Goal: Task Accomplishment & Management: Complete application form

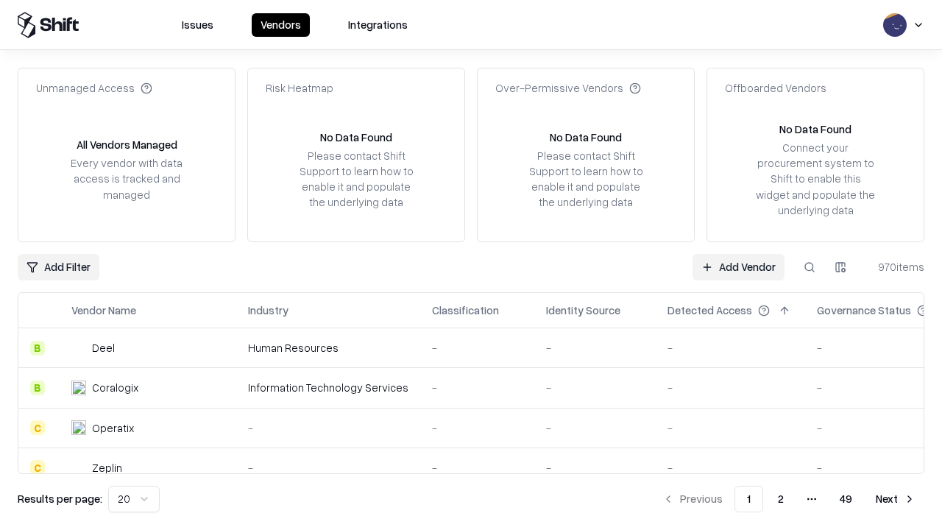
click at [738, 266] on link "Add Vendor" at bounding box center [739, 267] width 92 height 26
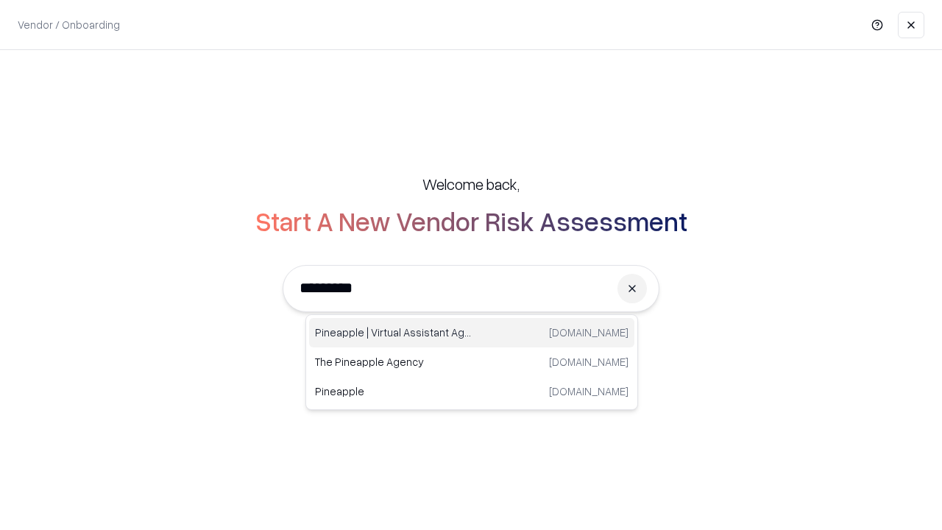
click at [472, 333] on div "Pineapple | Virtual Assistant Agency [DOMAIN_NAME]" at bounding box center [471, 332] width 325 height 29
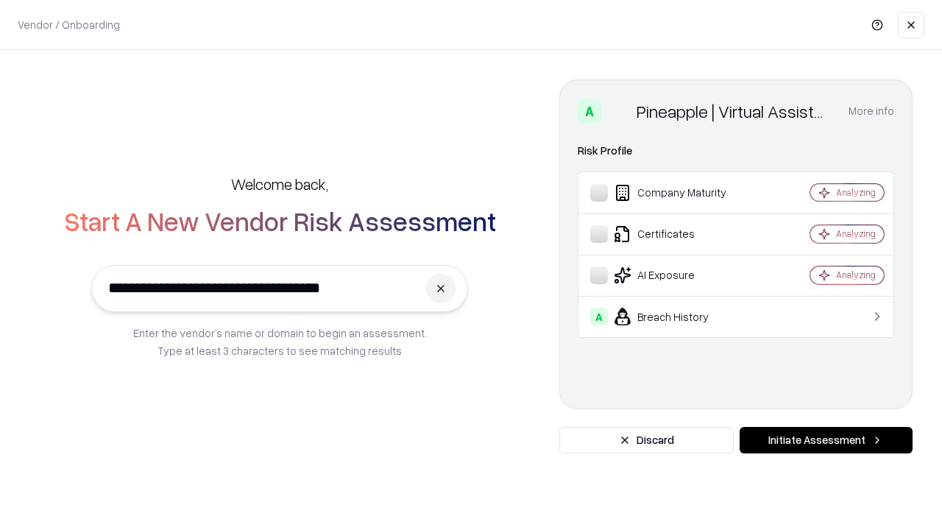
type input "**********"
click at [826, 440] on button "Initiate Assessment" at bounding box center [826, 440] width 173 height 26
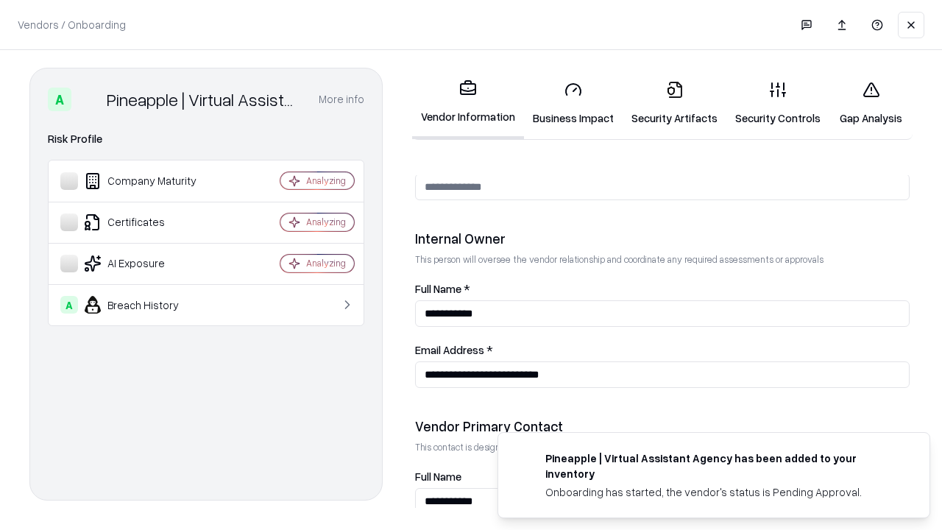
scroll to position [763, 0]
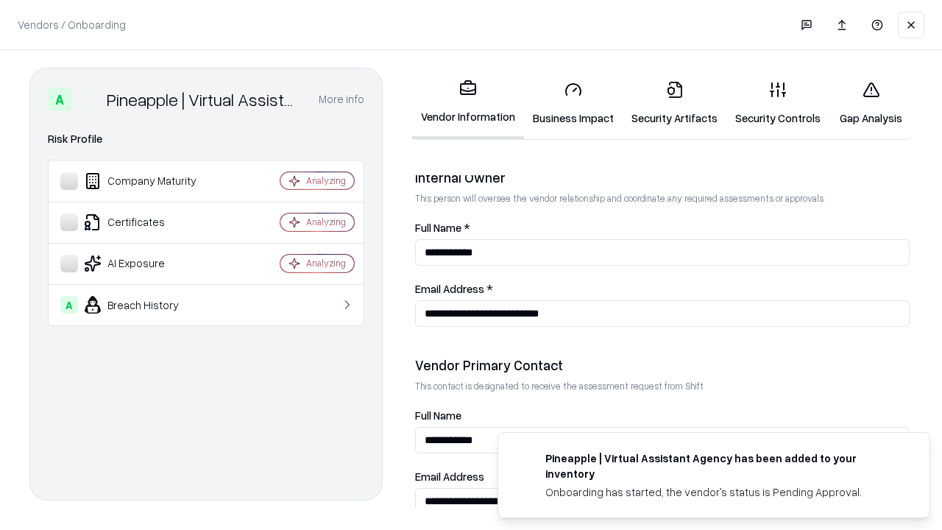
click at [573, 103] on link "Business Impact" at bounding box center [573, 103] width 99 height 68
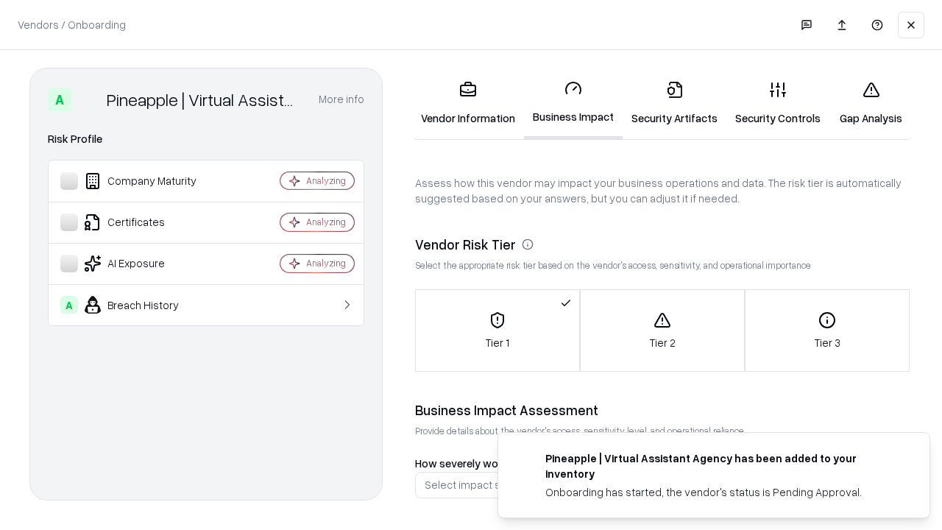
click at [871, 103] on link "Gap Analysis" at bounding box center [870, 103] width 83 height 68
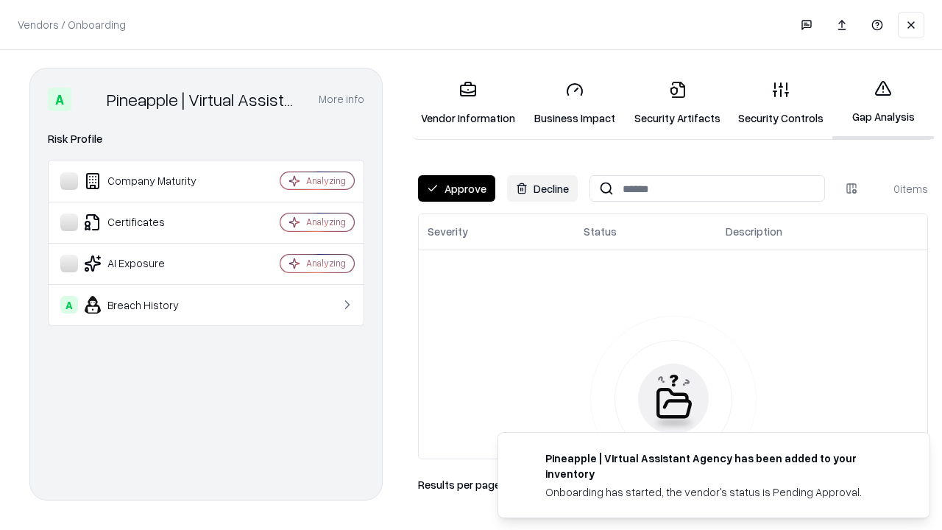
click at [456, 188] on button "Approve" at bounding box center [456, 188] width 77 height 26
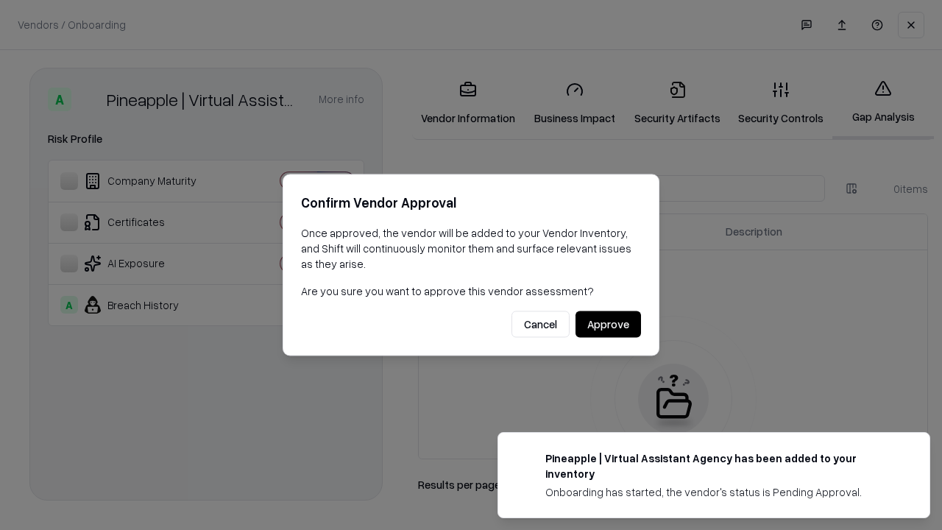
click at [608, 324] on button "Approve" at bounding box center [609, 324] width 66 height 26
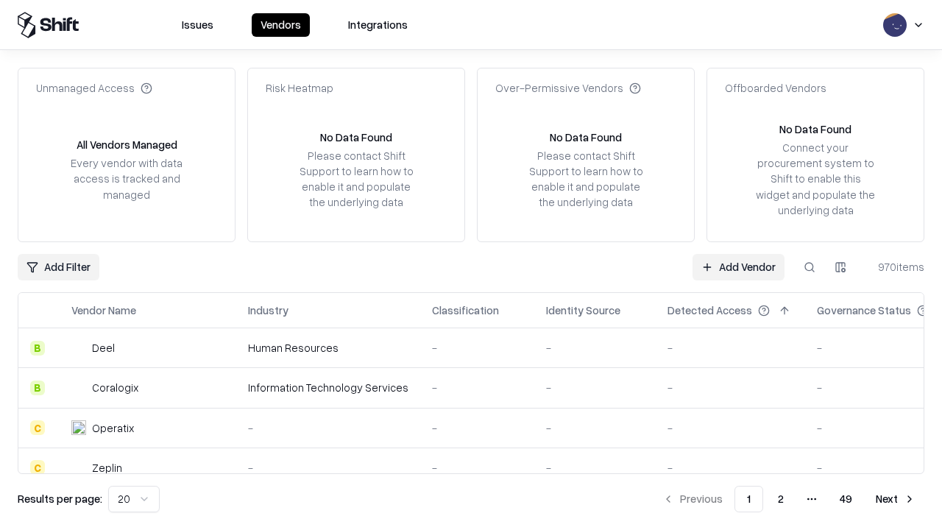
type input "**********"
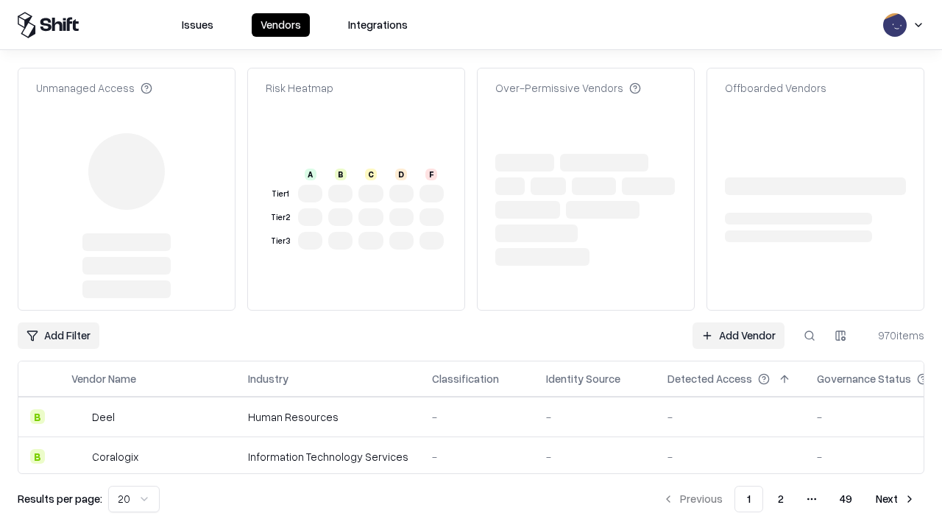
click at [738, 322] on link "Add Vendor" at bounding box center [739, 335] width 92 height 26
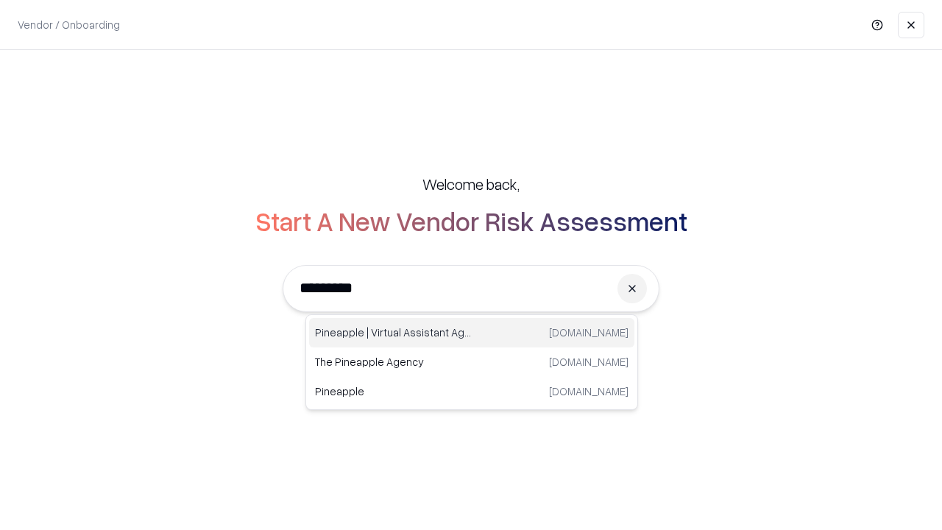
click at [472, 333] on div "Pineapple | Virtual Assistant Agency [DOMAIN_NAME]" at bounding box center [471, 332] width 325 height 29
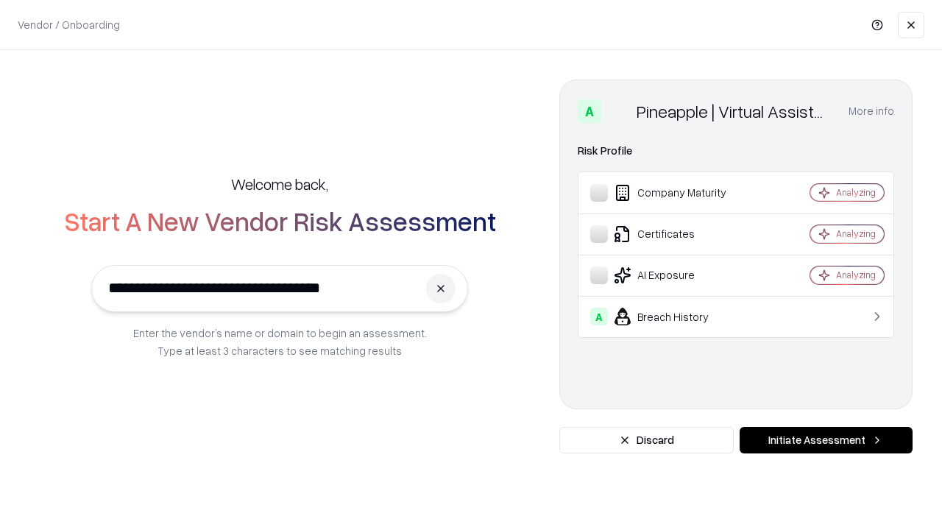
type input "**********"
click at [826, 440] on button "Initiate Assessment" at bounding box center [826, 440] width 173 height 26
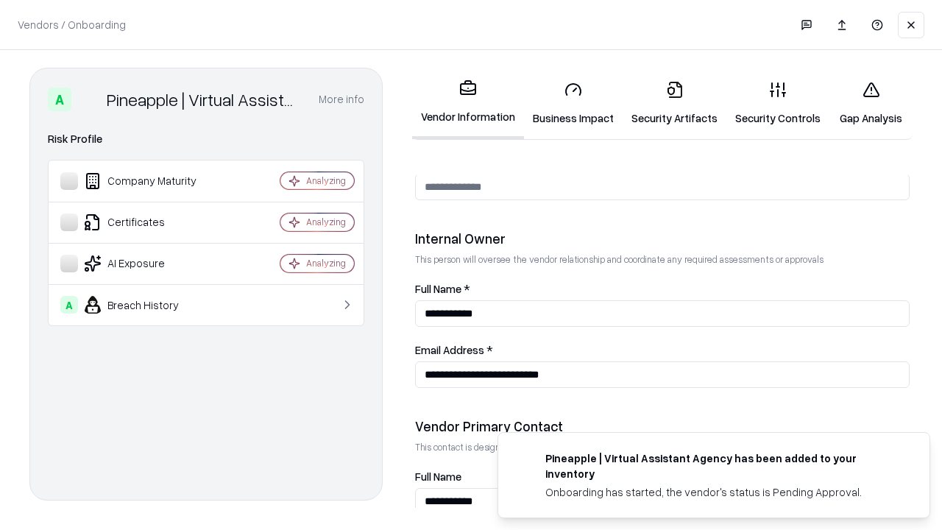
scroll to position [763, 0]
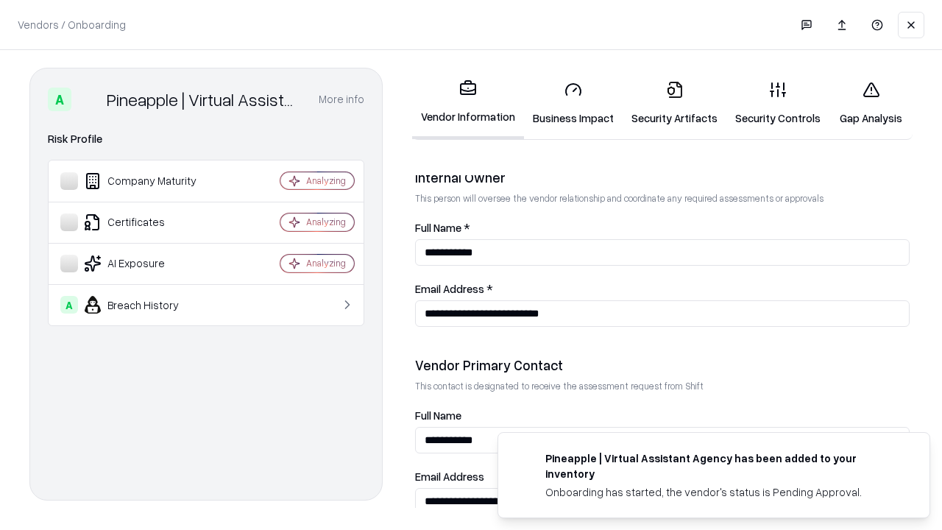
click at [871, 103] on link "Gap Analysis" at bounding box center [870, 103] width 83 height 68
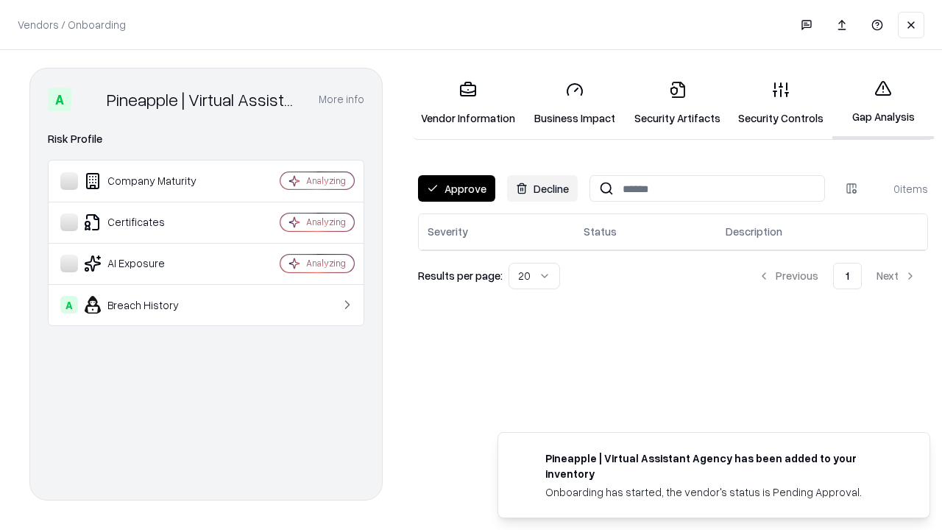
click at [456, 188] on button "Approve" at bounding box center [456, 188] width 77 height 26
